Goal: Find specific page/section: Find specific page/section

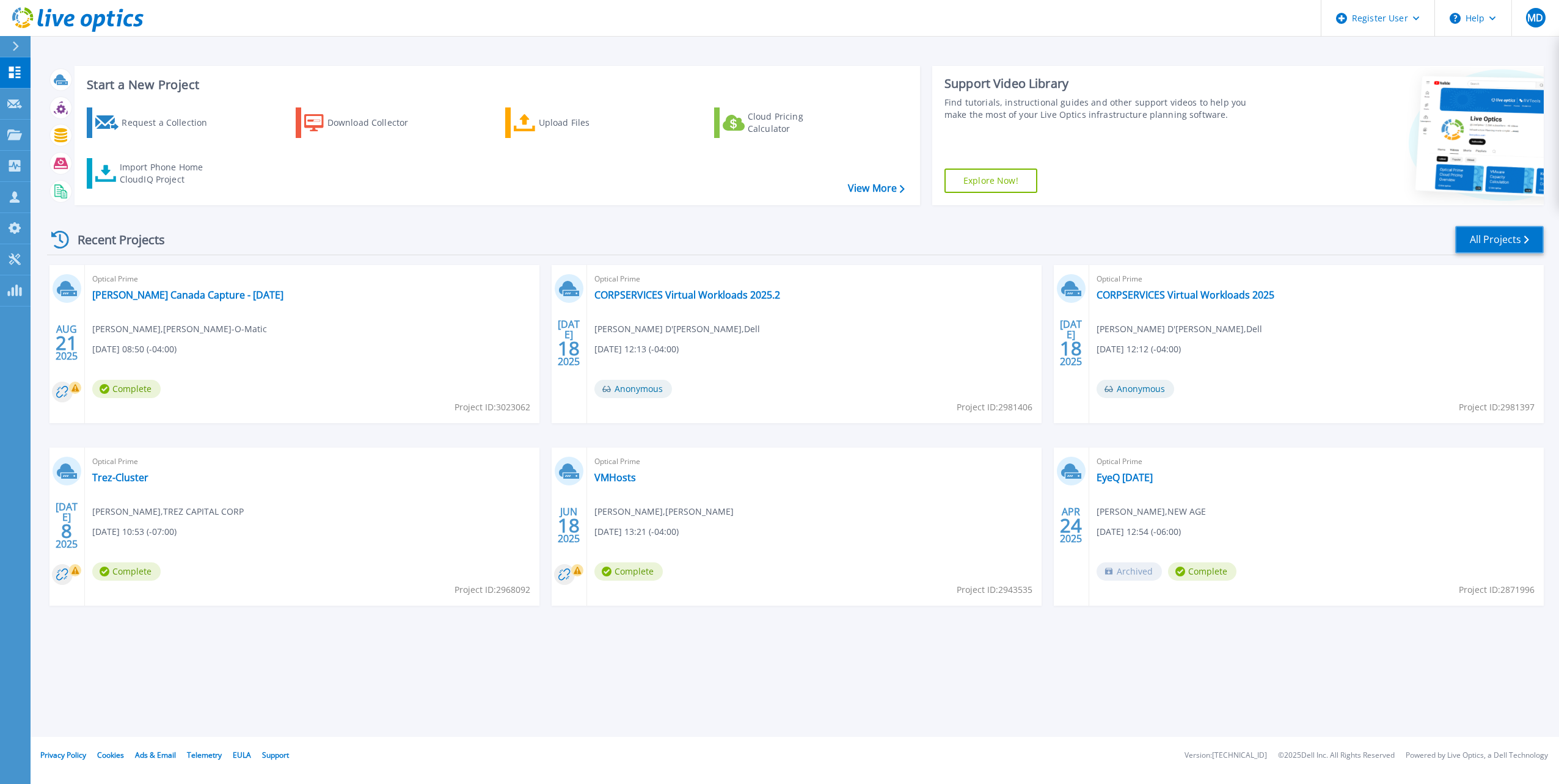
click at [1477, 240] on link "All Projects" at bounding box center [1500, 240] width 89 height 27
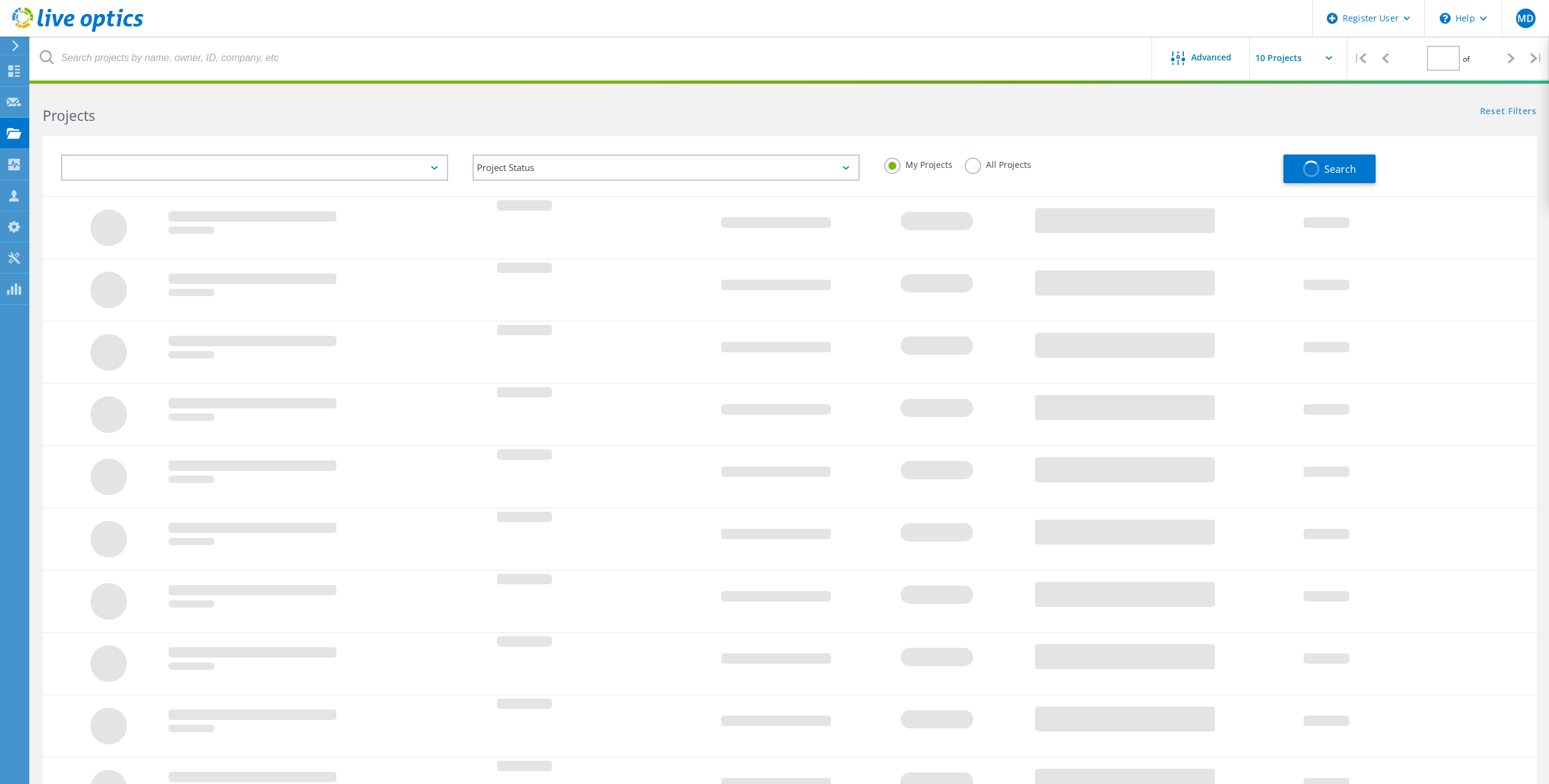
type input "1"
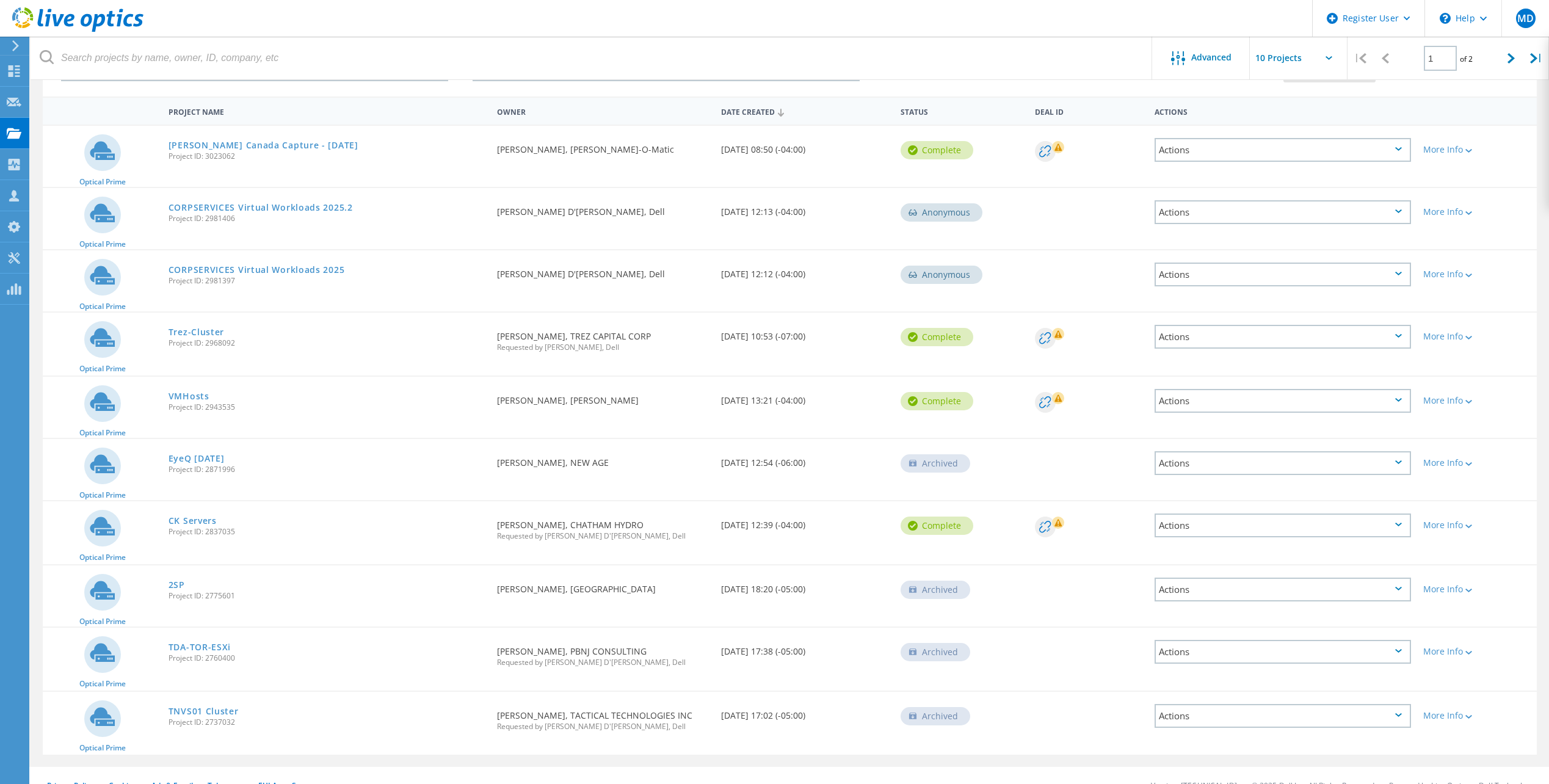
scroll to position [119, 0]
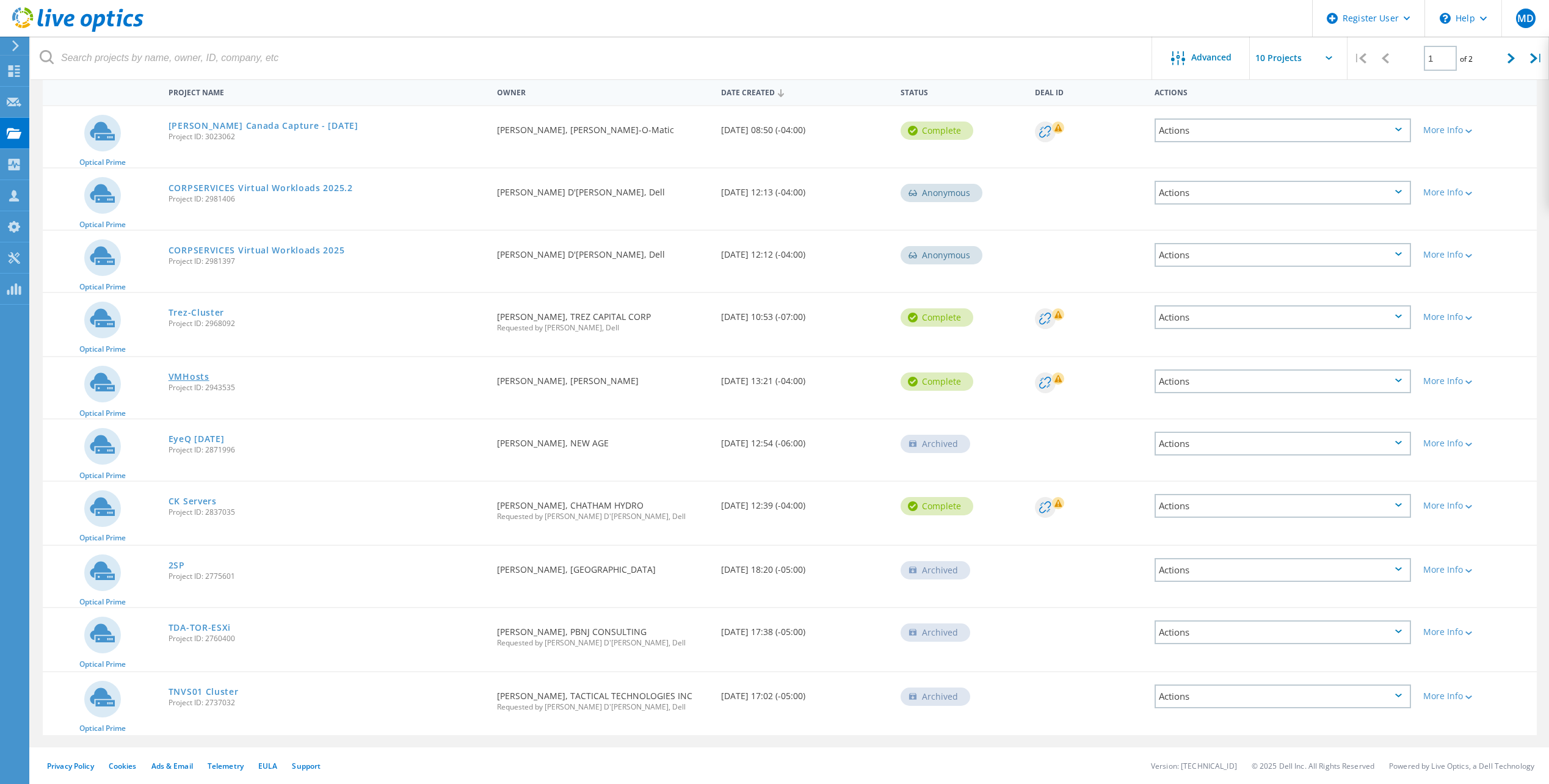
click at [181, 377] on link "VMHosts" at bounding box center [189, 377] width 41 height 9
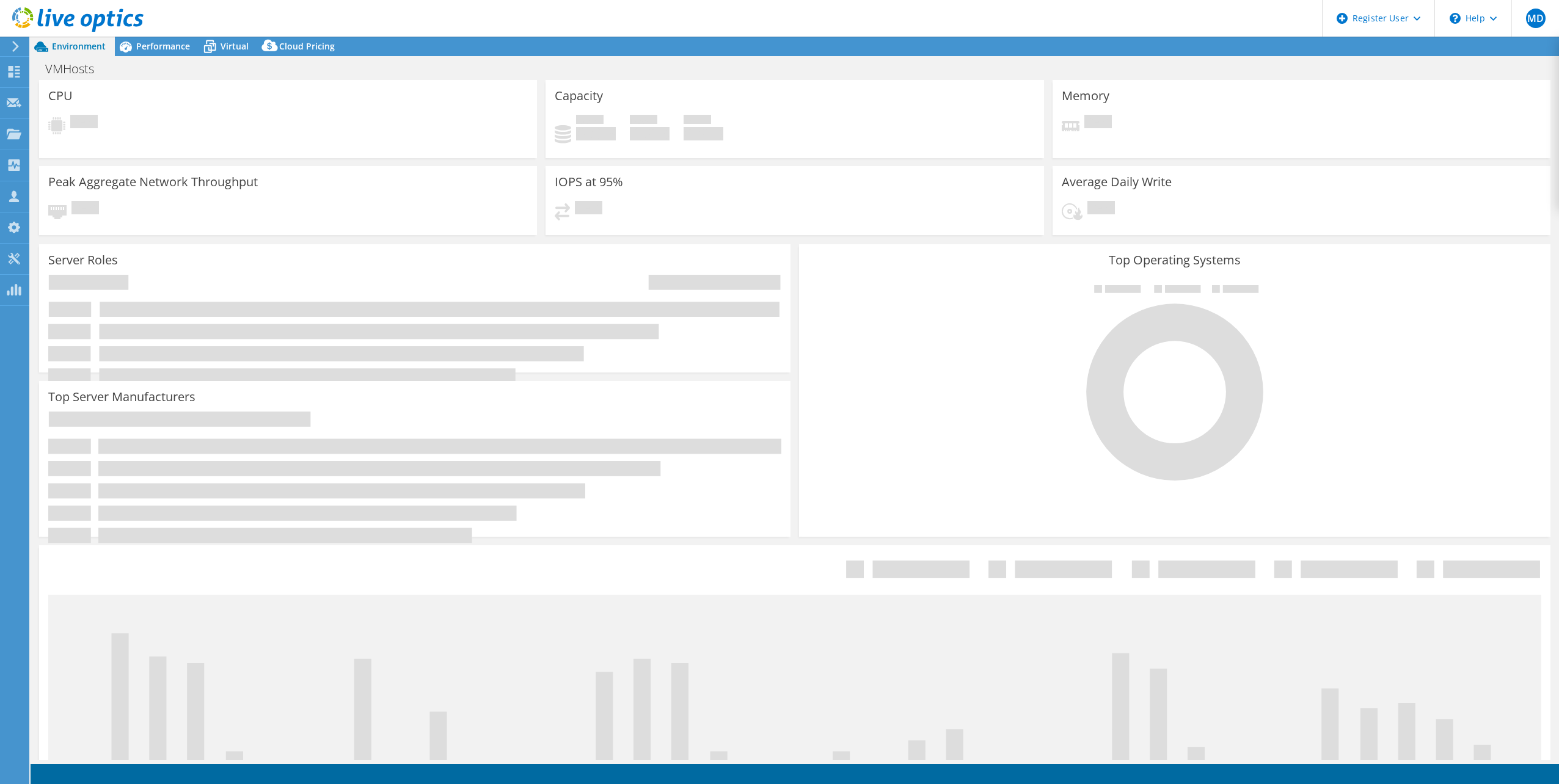
select select "USD"
select select "[GEOGRAPHIC_DATA]"
select select "CAD"
